Goal: Information Seeking & Learning: Learn about a topic

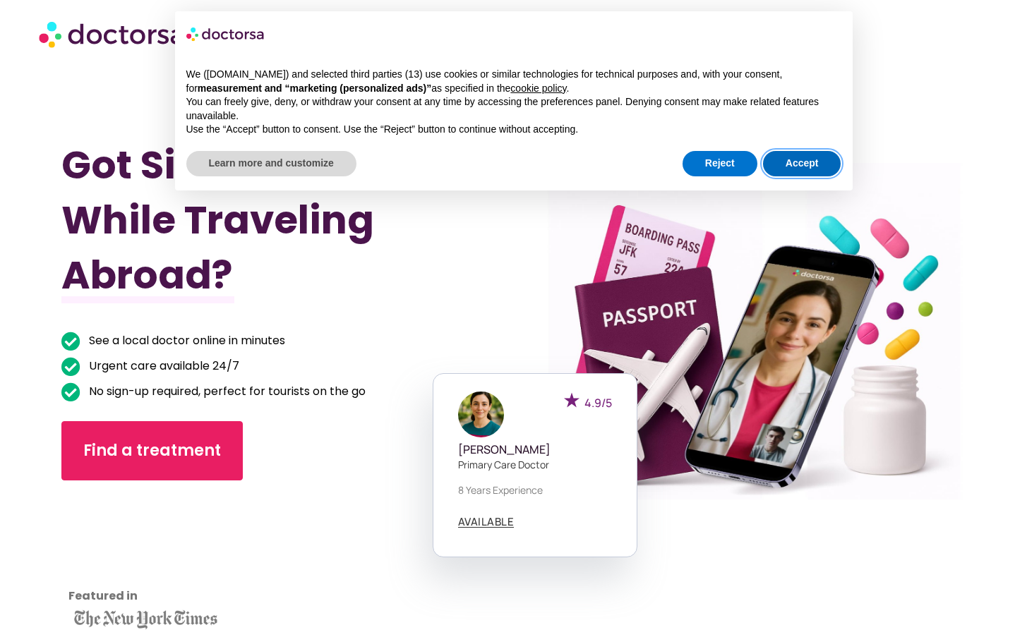
click at [810, 161] on button "Accept" at bounding box center [802, 163] width 78 height 25
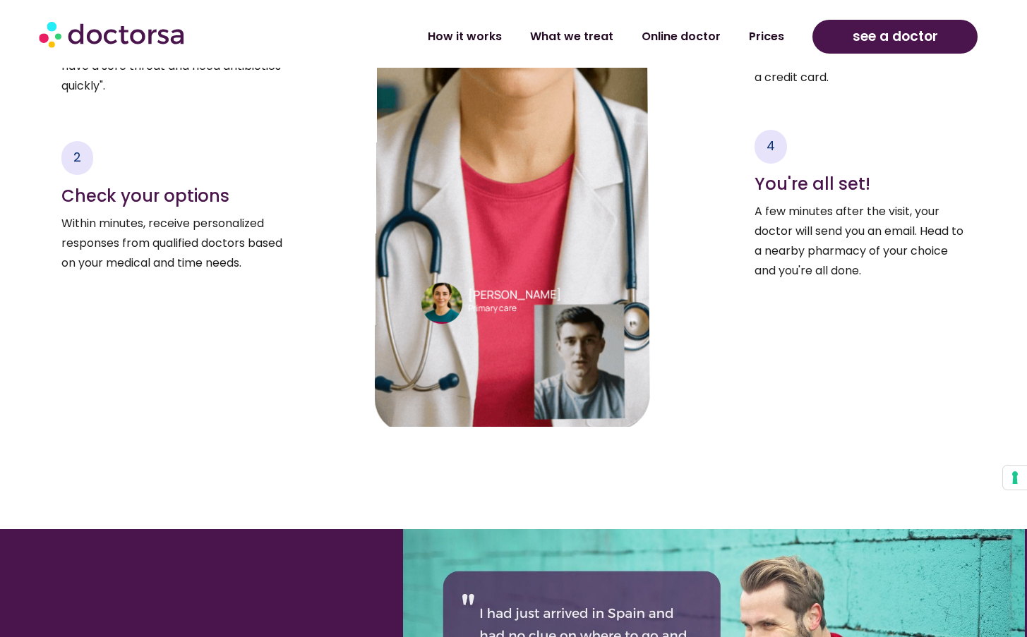
scroll to position [3263, 0]
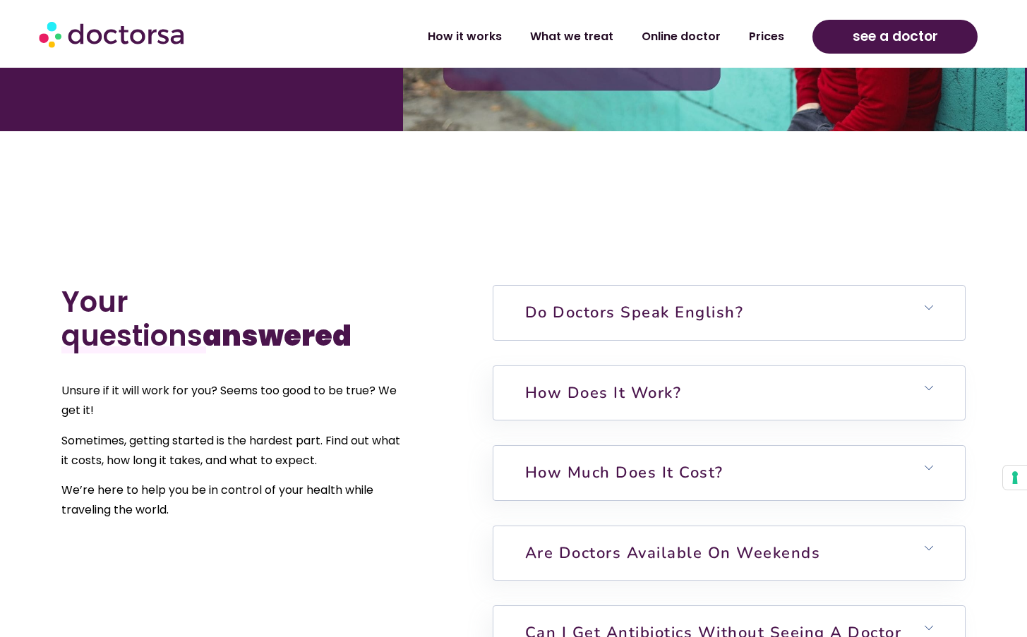
click at [794, 290] on h6 "Do doctors speak English?" at bounding box center [728, 313] width 471 height 54
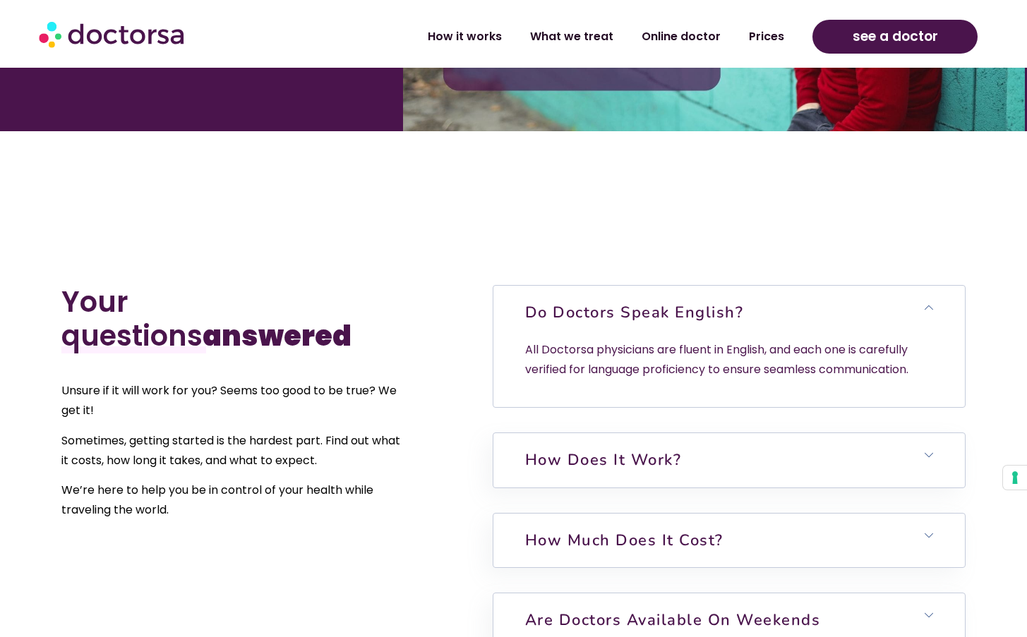
click at [780, 286] on h6 "Do doctors speak English?" at bounding box center [728, 313] width 471 height 54
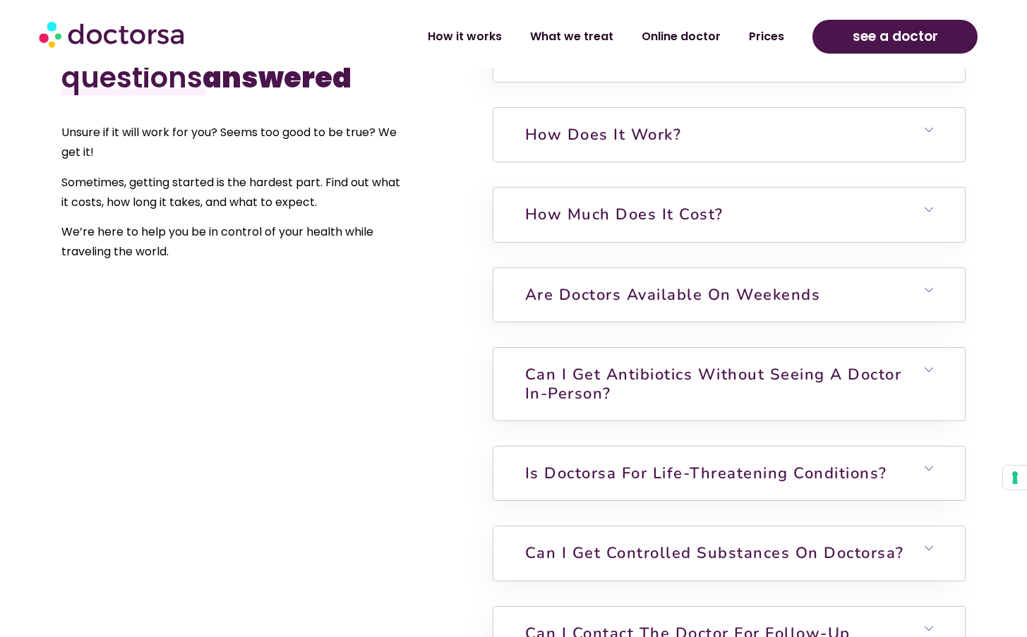
scroll to position [3539, 0]
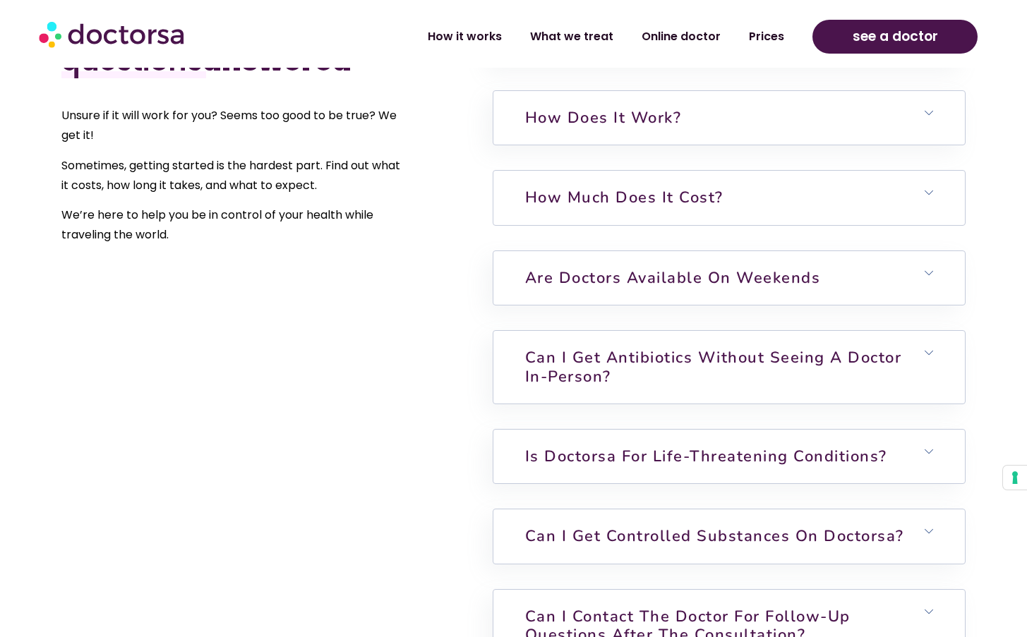
click at [838, 173] on h6 "How much does it cost?" at bounding box center [728, 198] width 471 height 54
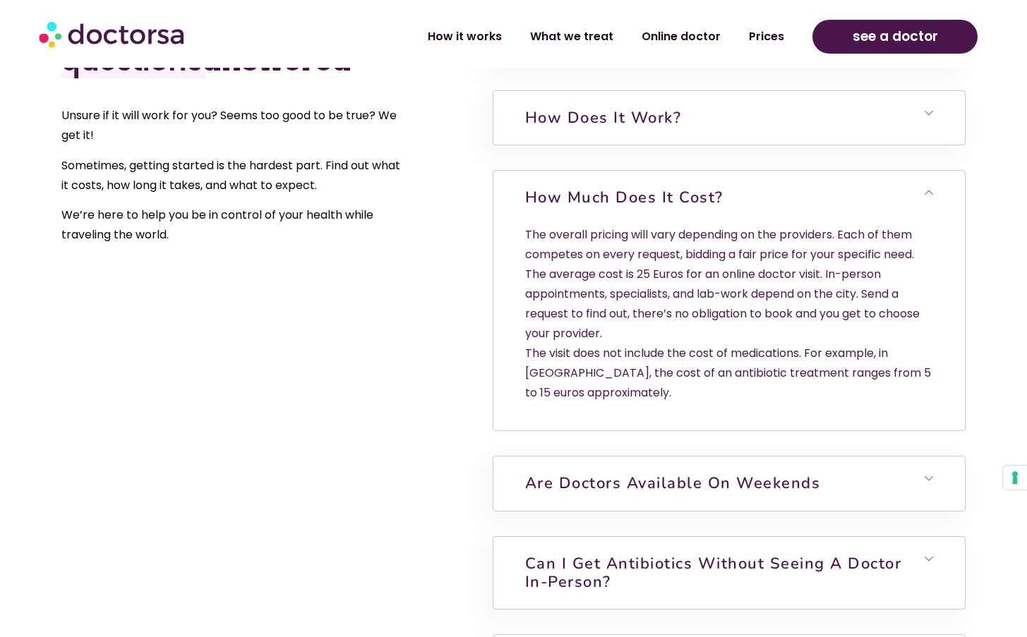
click at [838, 172] on h6 "How much does it cost?" at bounding box center [728, 198] width 471 height 54
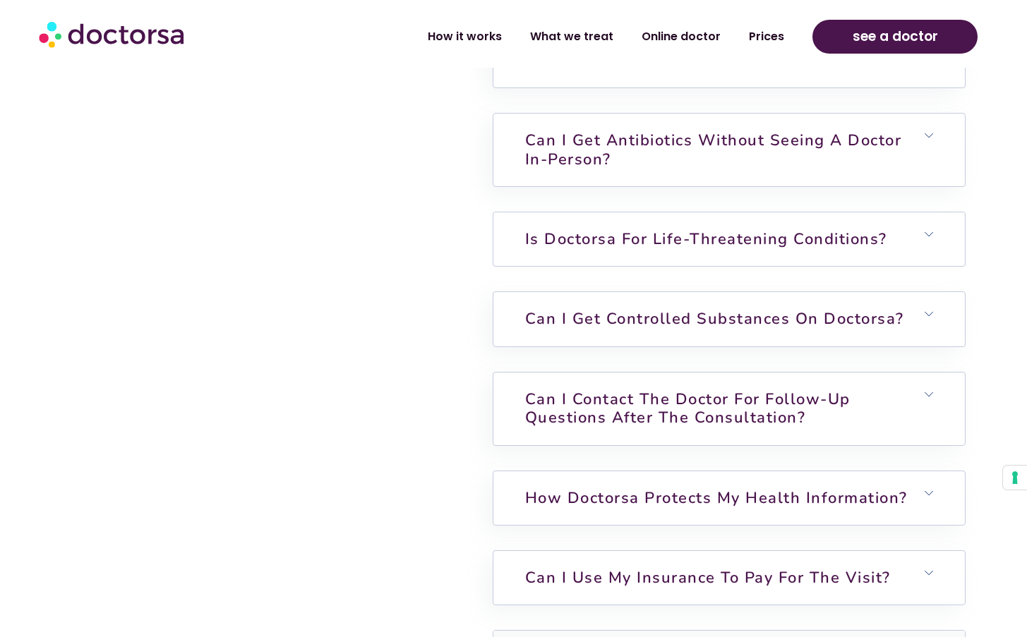
scroll to position [3726, 0]
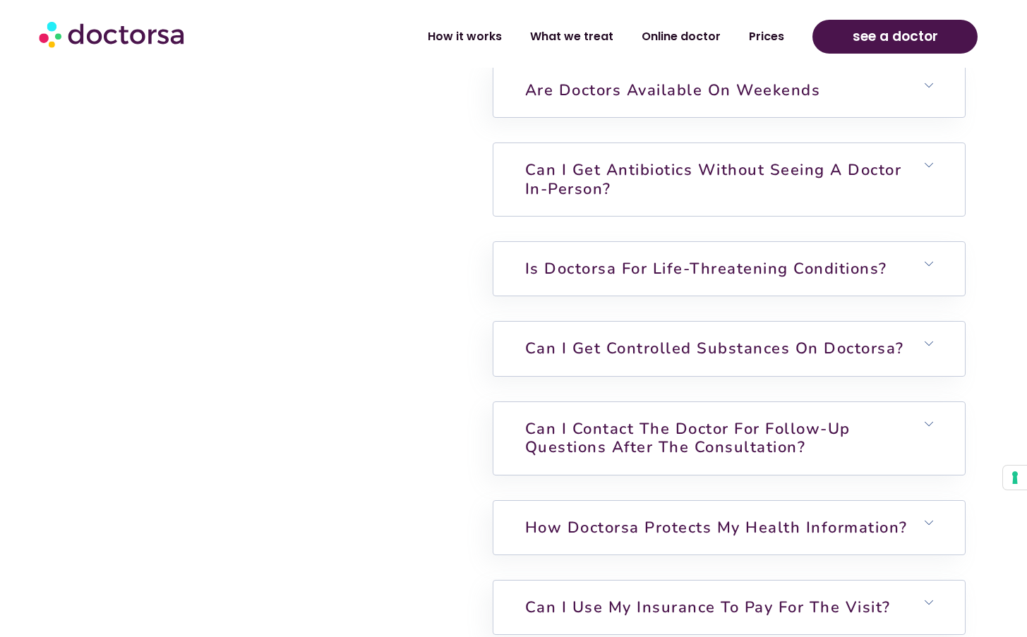
click at [834, 159] on link "Can I get antibiotics without seeing a doctor in-person?" at bounding box center [713, 179] width 377 height 40
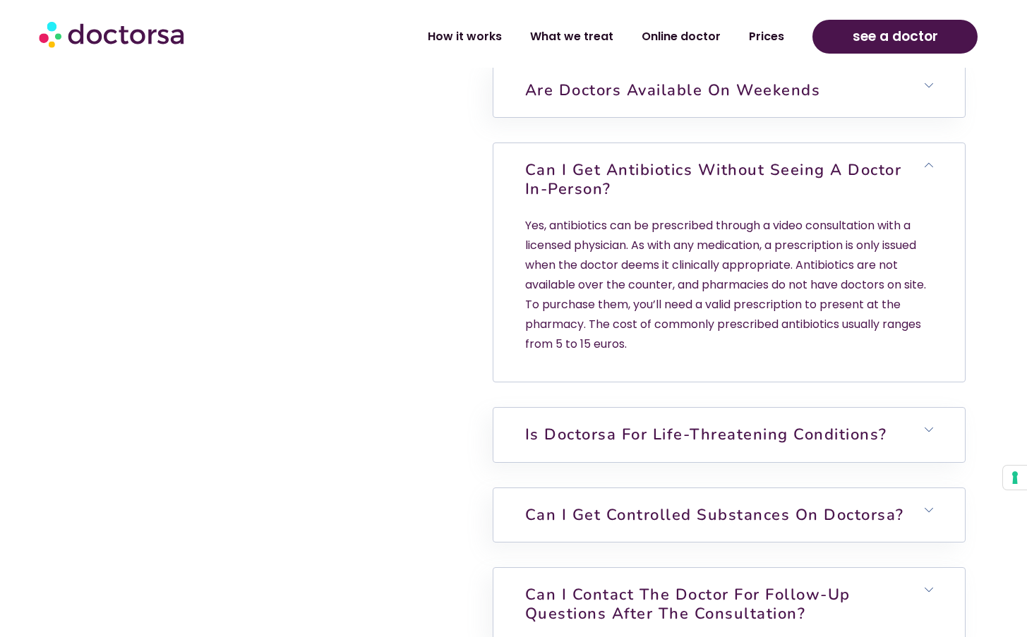
click at [834, 159] on link "Can I get antibiotics without seeing a doctor in-person?" at bounding box center [713, 179] width 377 height 40
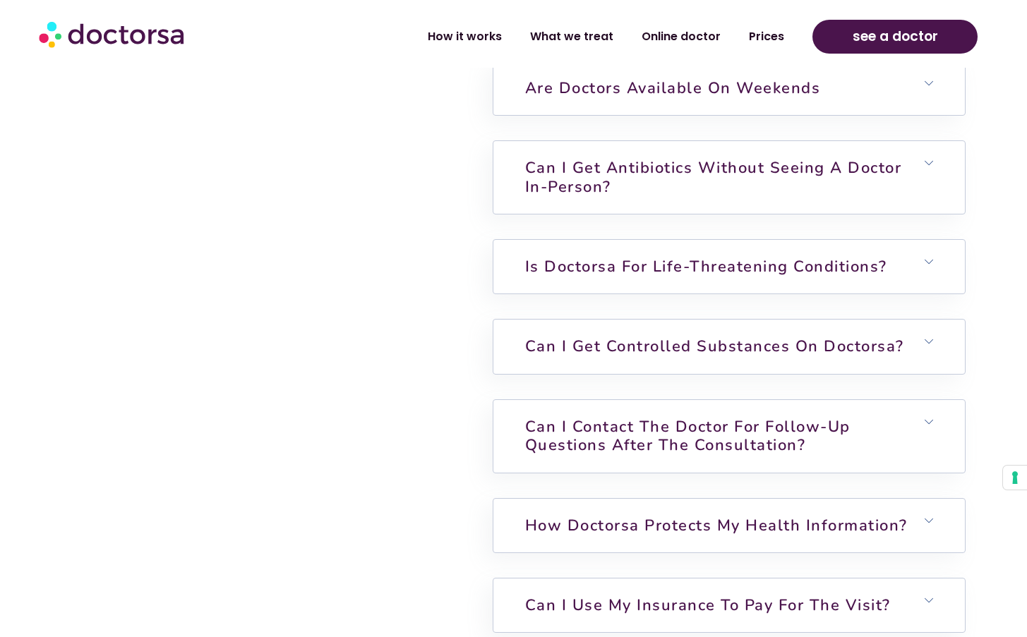
scroll to position [3729, 0]
click at [802, 260] on link "Is Doctorsa for Life-Threatening Conditions?" at bounding box center [706, 265] width 362 height 21
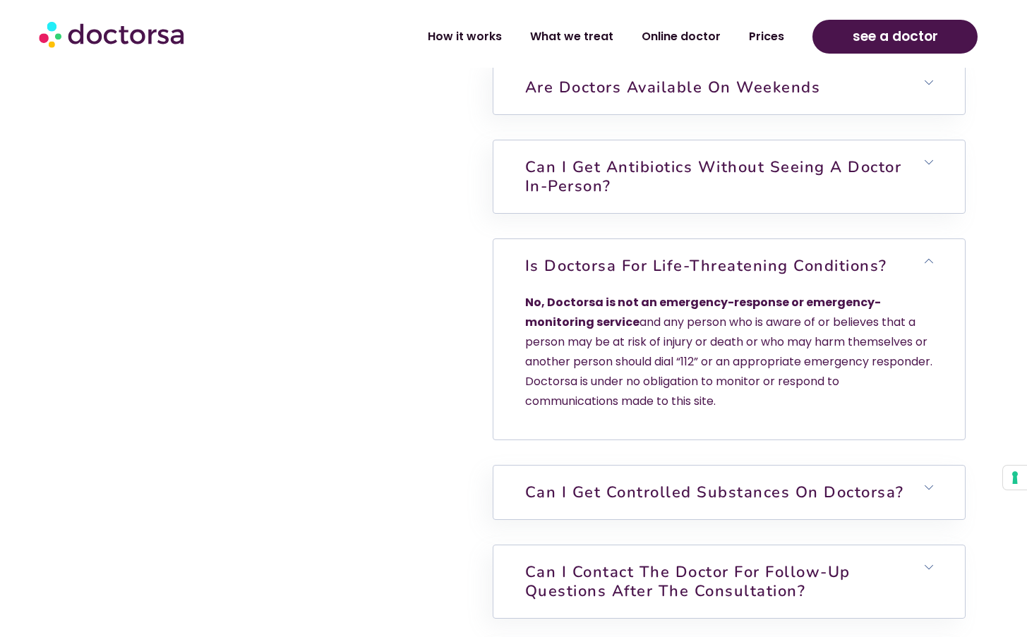
click at [802, 257] on link "Is Doctorsa for Life-Threatening Conditions?" at bounding box center [706, 265] width 362 height 21
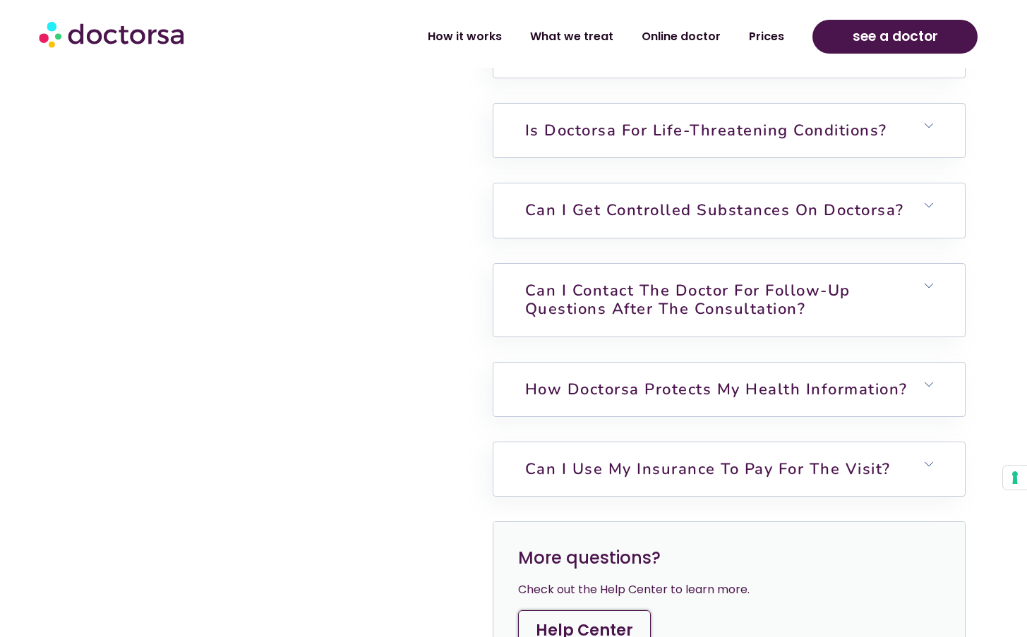
scroll to position [3866, 0]
click at [806, 198] on link "Can I get controlled substances on Doctorsa?" at bounding box center [714, 208] width 379 height 21
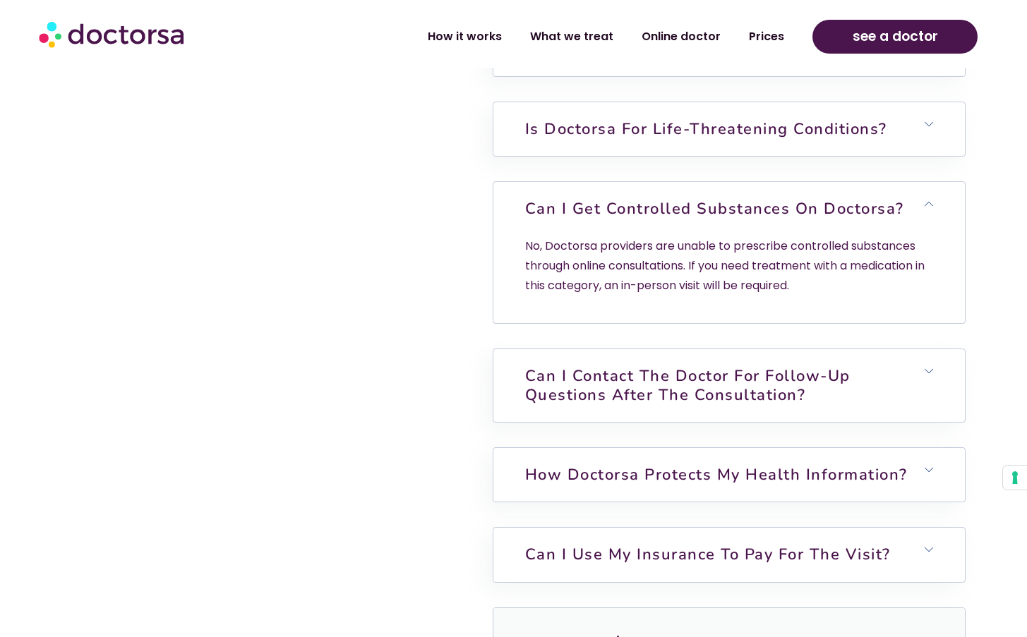
click at [806, 198] on link "Can I get controlled substances on Doctorsa?" at bounding box center [714, 208] width 379 height 21
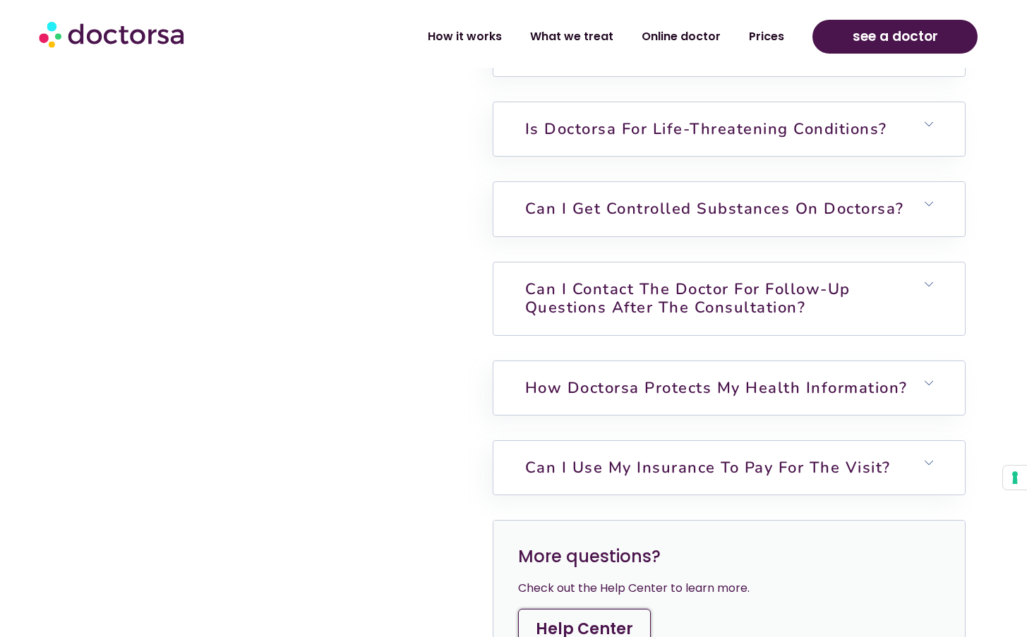
click at [794, 279] on link "Can I contact the doctor for follow-up questions after the consultation?" at bounding box center [687, 299] width 325 height 40
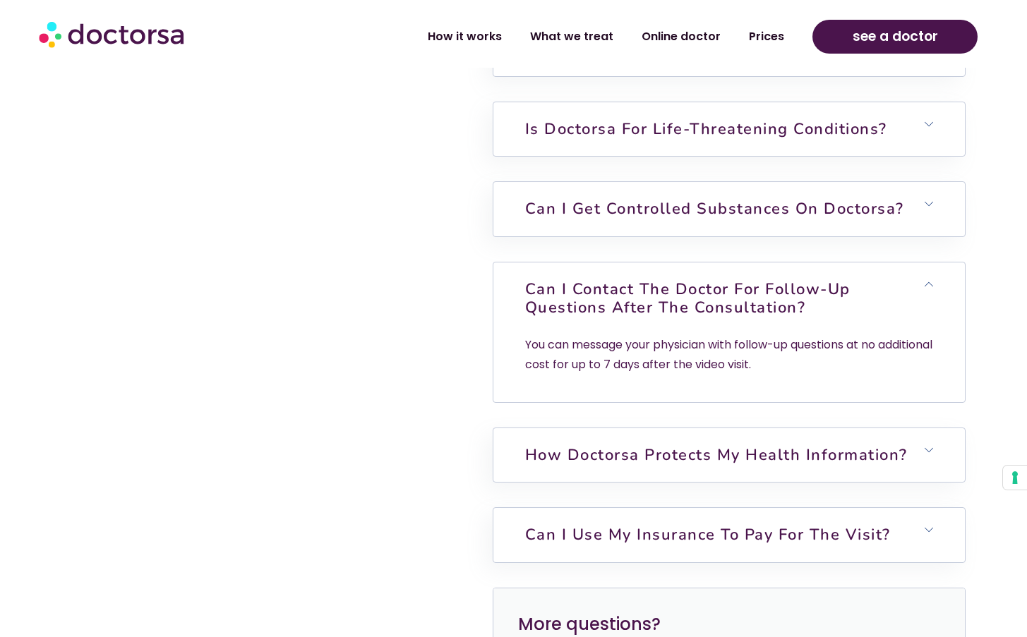
click at [794, 279] on link "Can I contact the doctor for follow-up questions after the consultation?" at bounding box center [687, 299] width 325 height 40
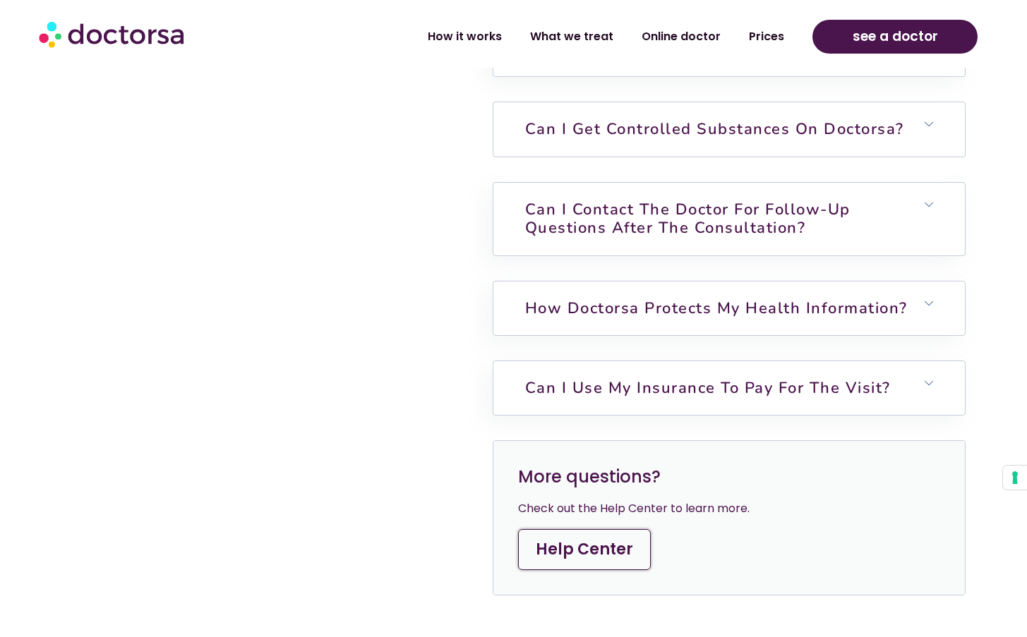
scroll to position [3969, 0]
